Goal: Task Accomplishment & Management: Use online tool/utility

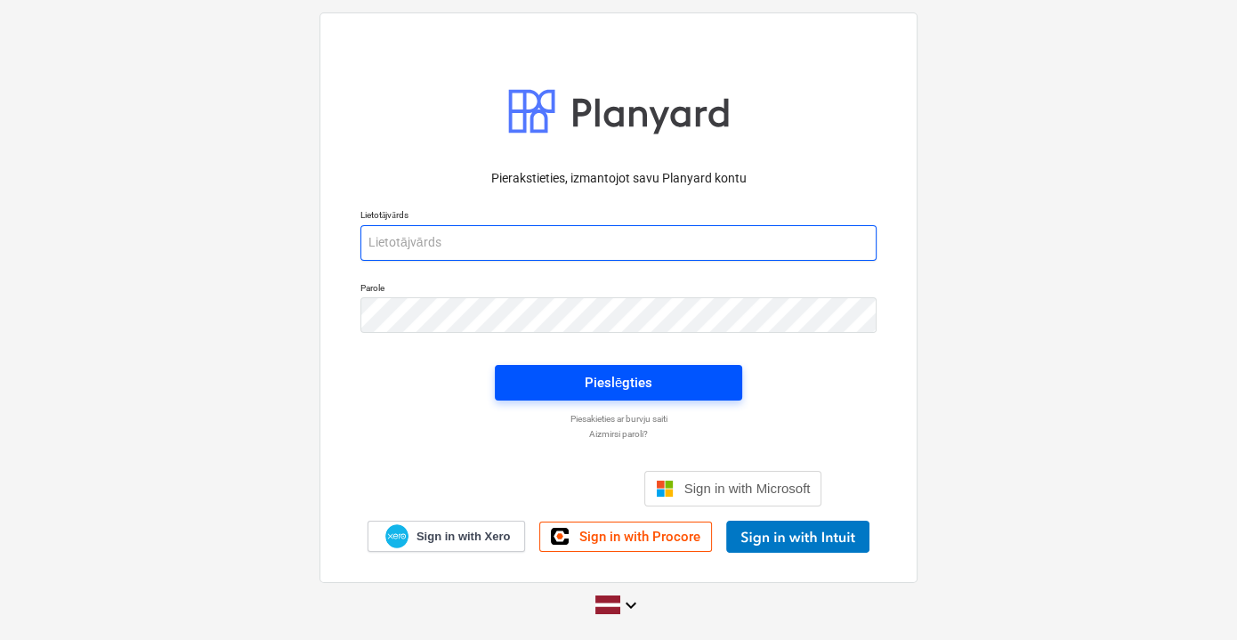
type input "[EMAIL_ADDRESS][PERSON_NAME][DOMAIN_NAME]"
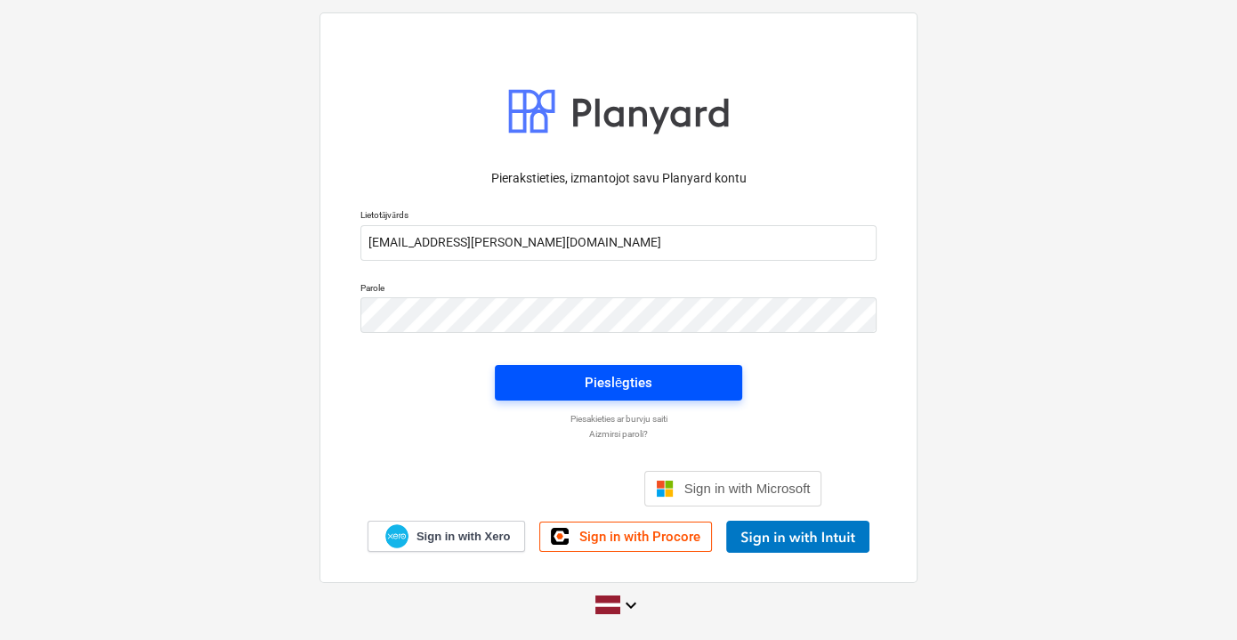
click at [584, 375] on span "Pieslēgties" at bounding box center [618, 382] width 205 height 23
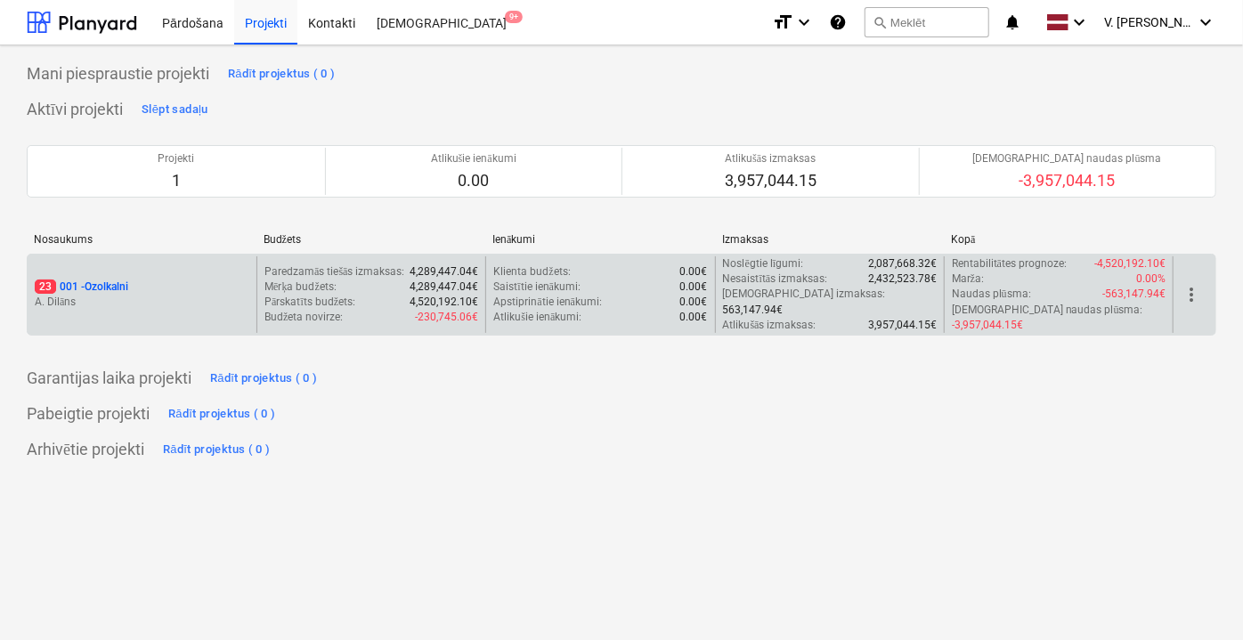
click at [180, 295] on p "A. Dilāns" at bounding box center [142, 302] width 215 height 15
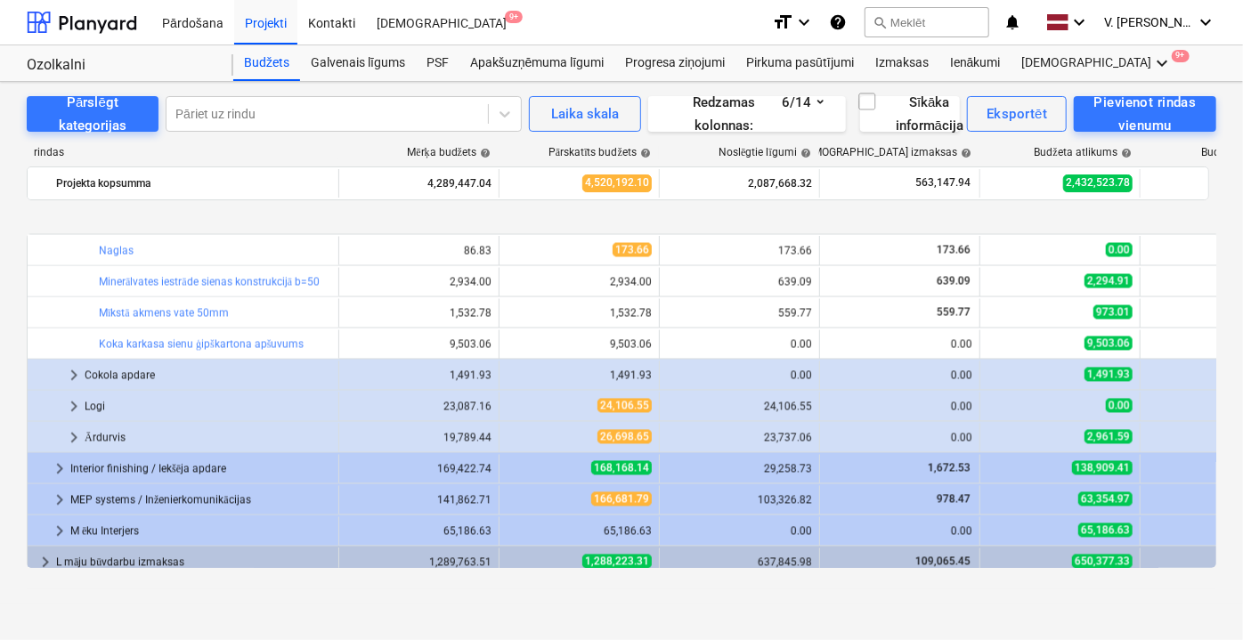
scroll to position [1913, 0]
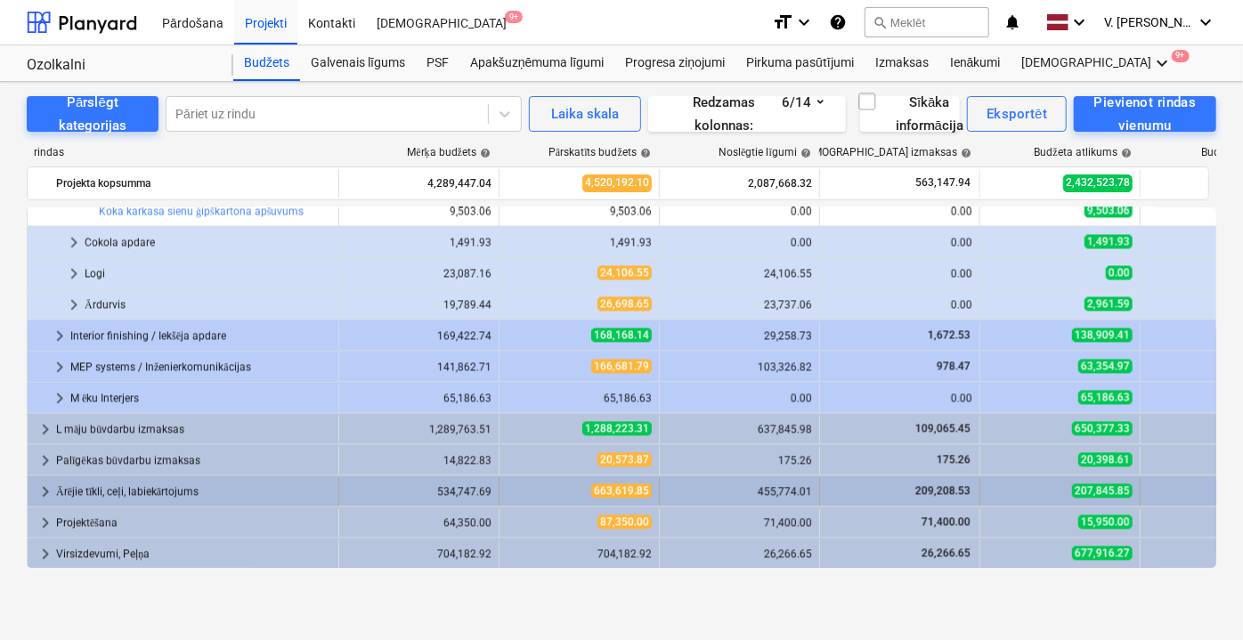
click at [43, 491] on span "keyboard_arrow_right" at bounding box center [45, 492] width 21 height 21
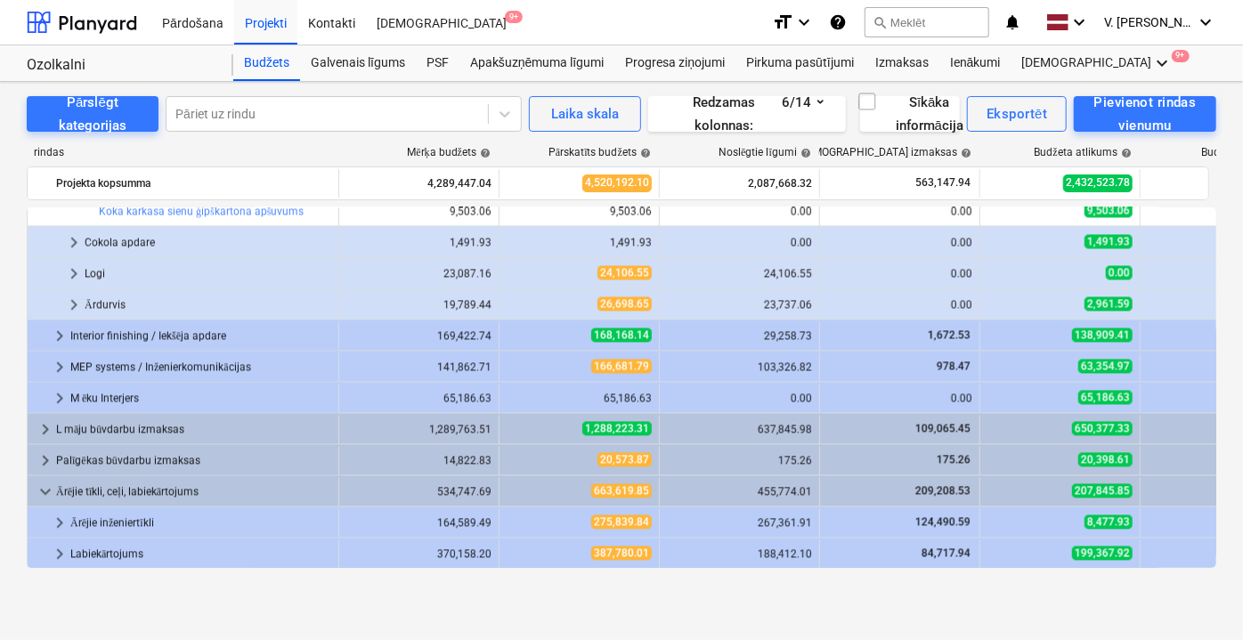
scroll to position [1976, 0]
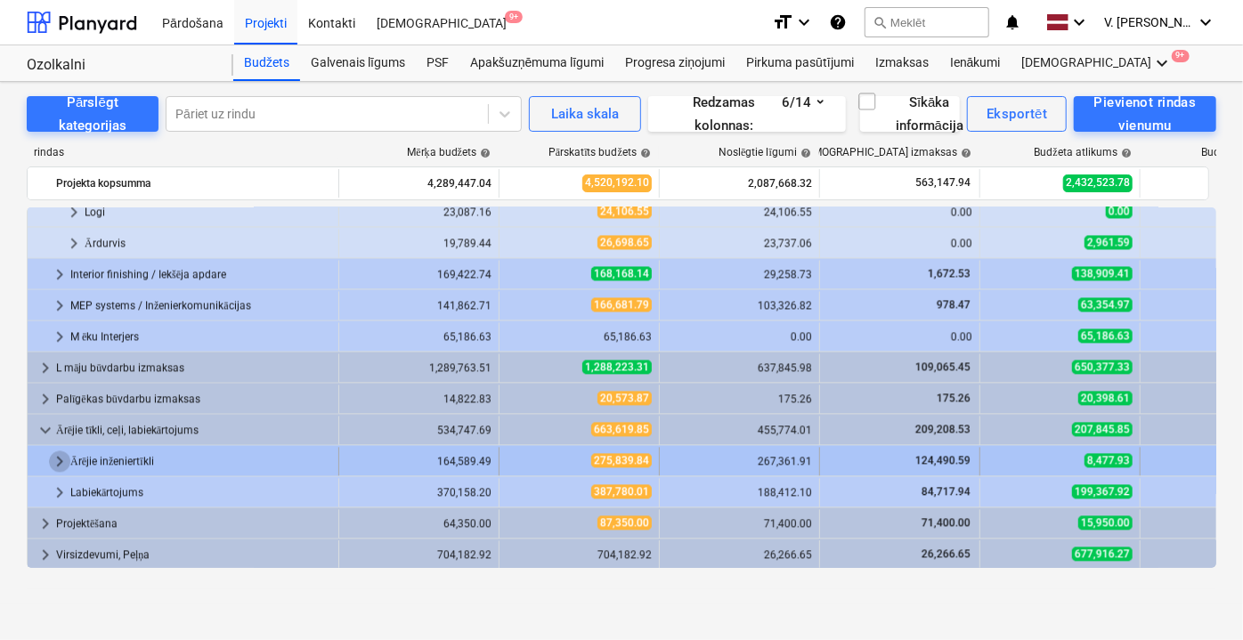
click at [54, 463] on span "keyboard_arrow_right" at bounding box center [59, 460] width 21 height 21
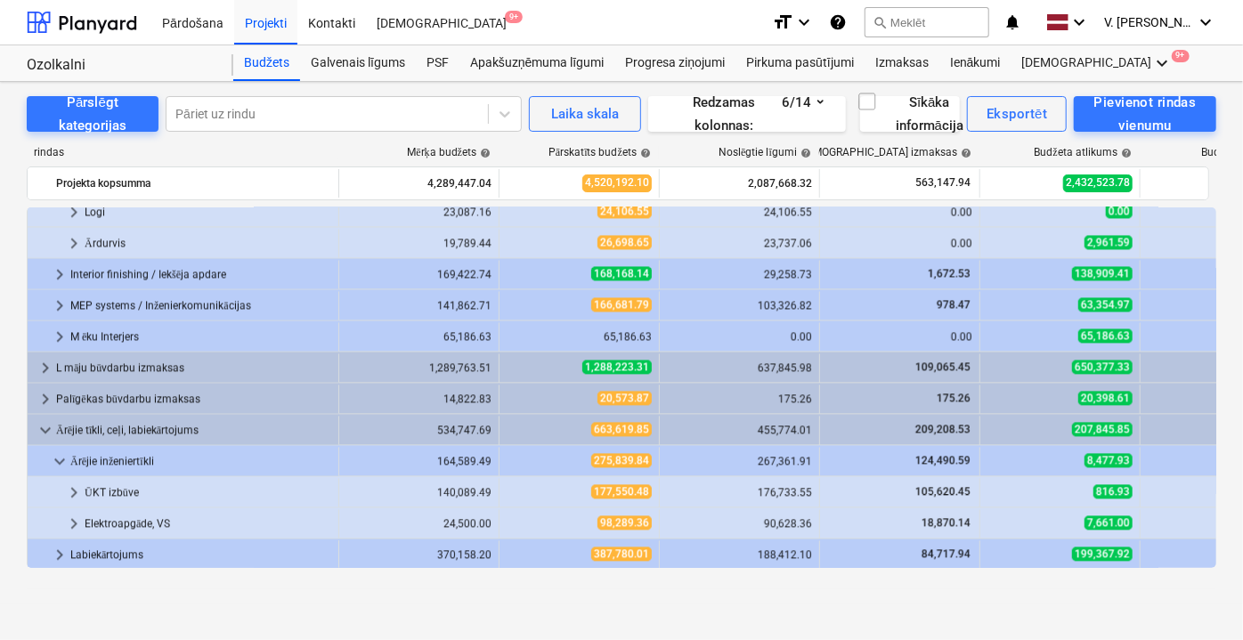
scroll to position [2039, 0]
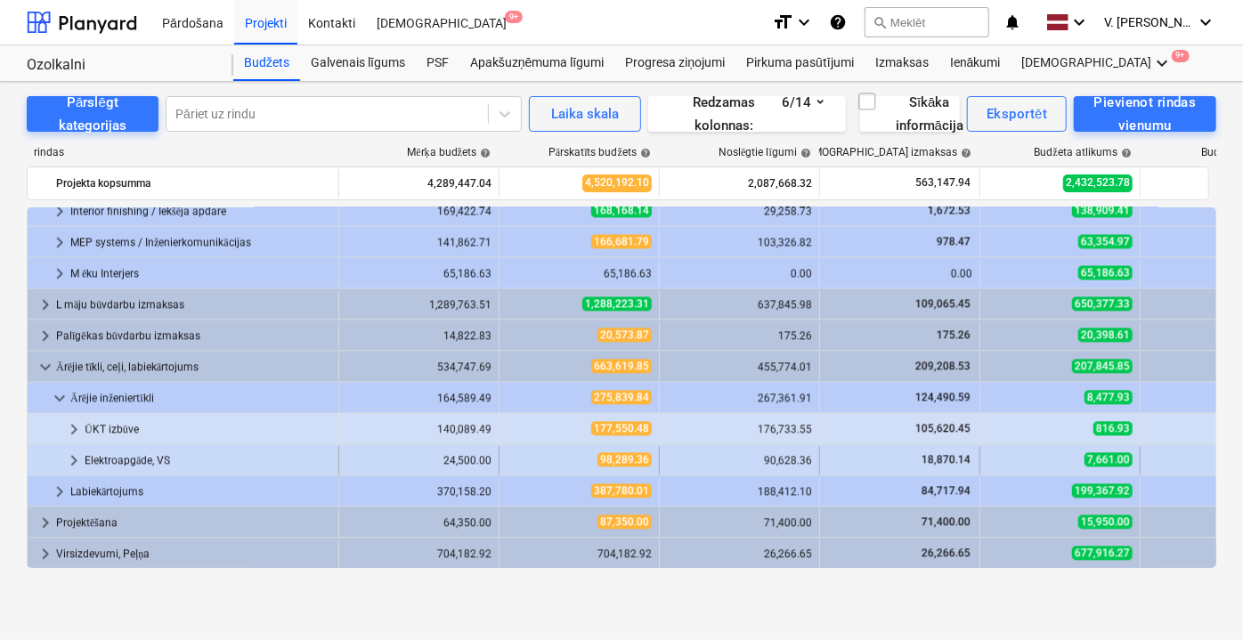
click at [68, 458] on span "keyboard_arrow_right" at bounding box center [73, 460] width 21 height 21
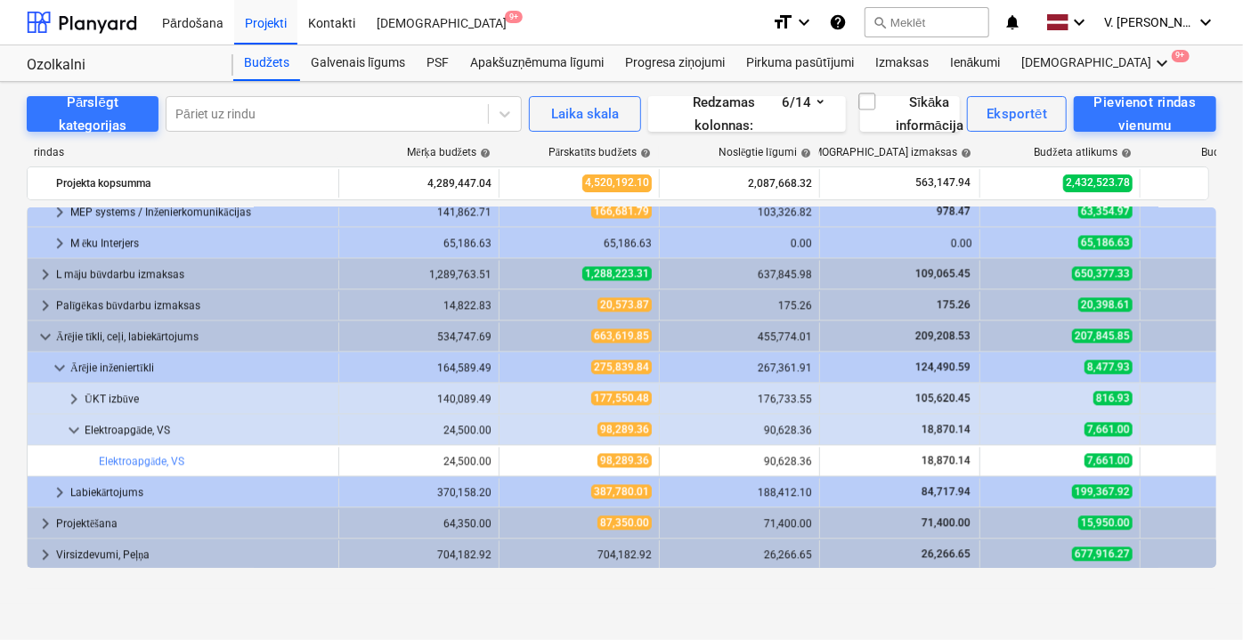
scroll to position [2070, 0]
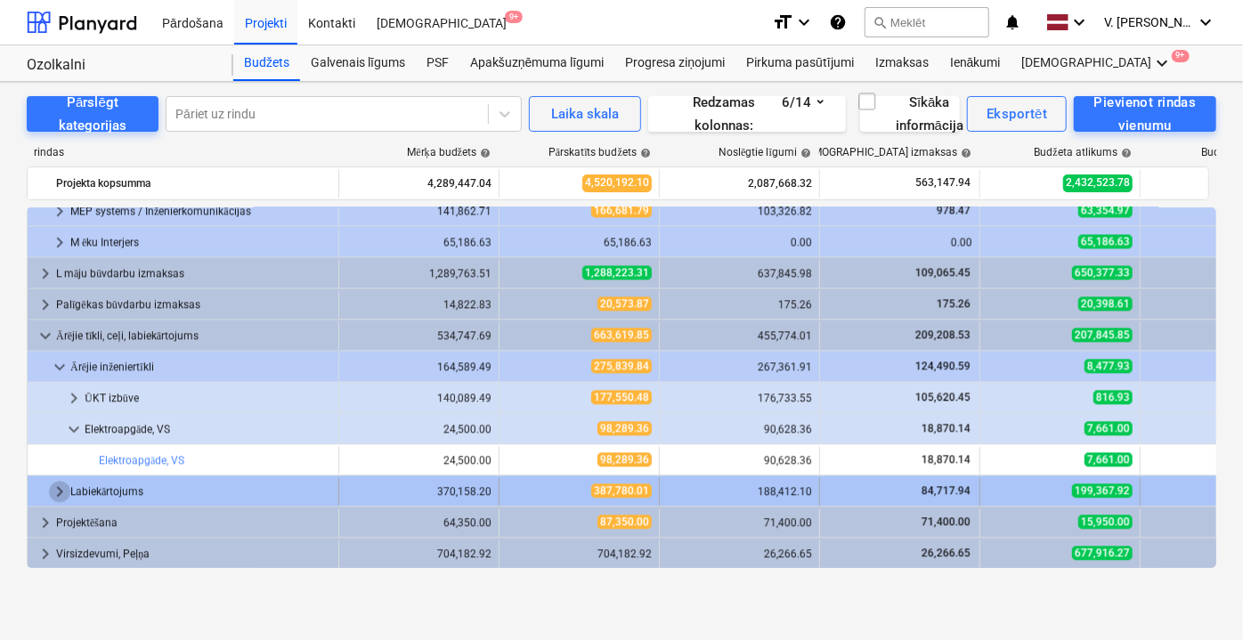
click at [64, 492] on span "keyboard_arrow_right" at bounding box center [59, 491] width 21 height 21
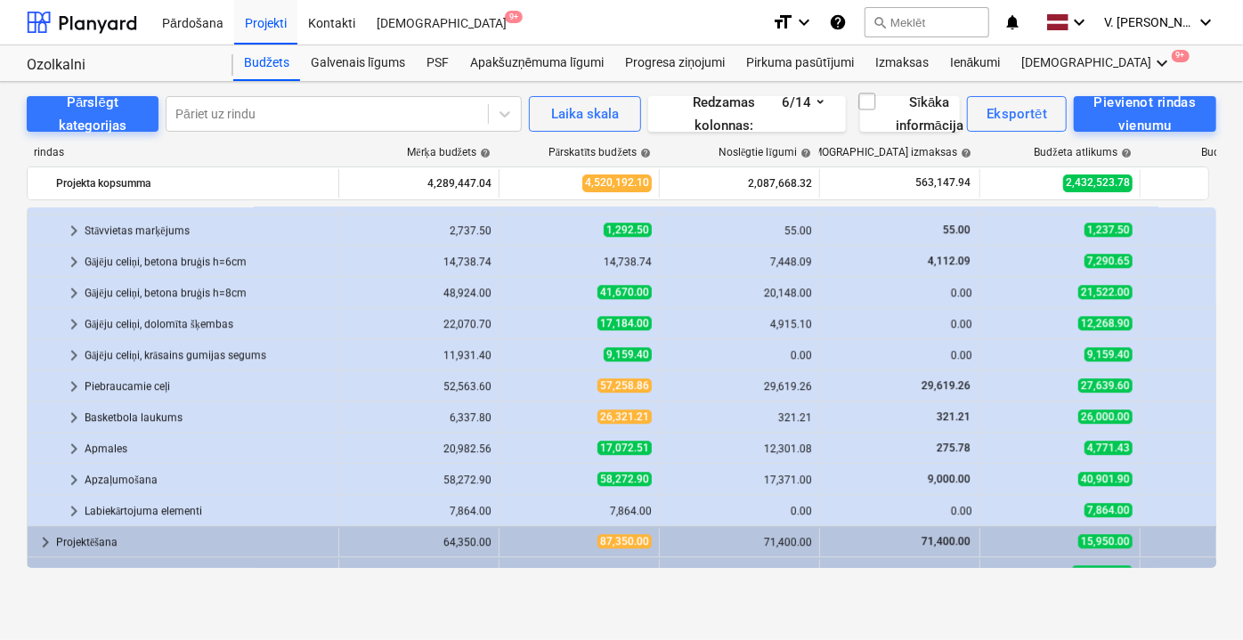
scroll to position [2412, 0]
